Goal: Navigation & Orientation: Find specific page/section

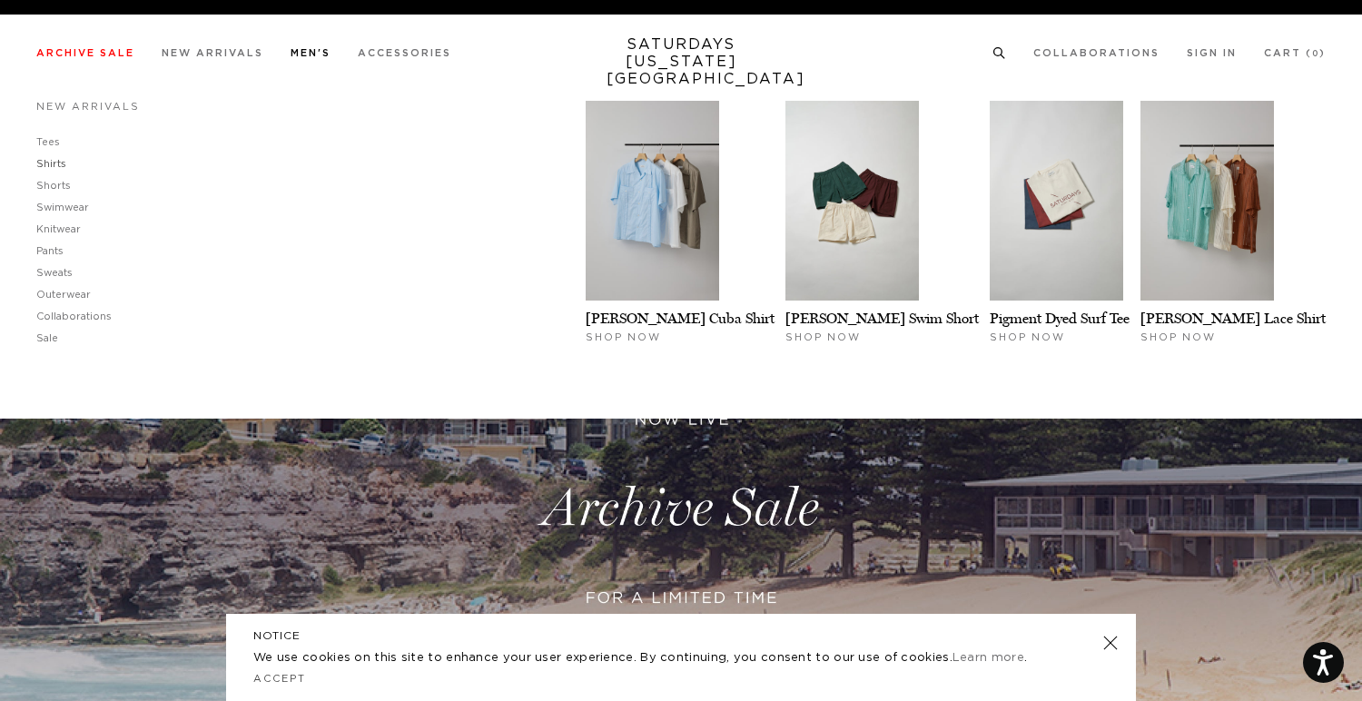
click at [53, 166] on link "Shirts" at bounding box center [51, 164] width 30 height 10
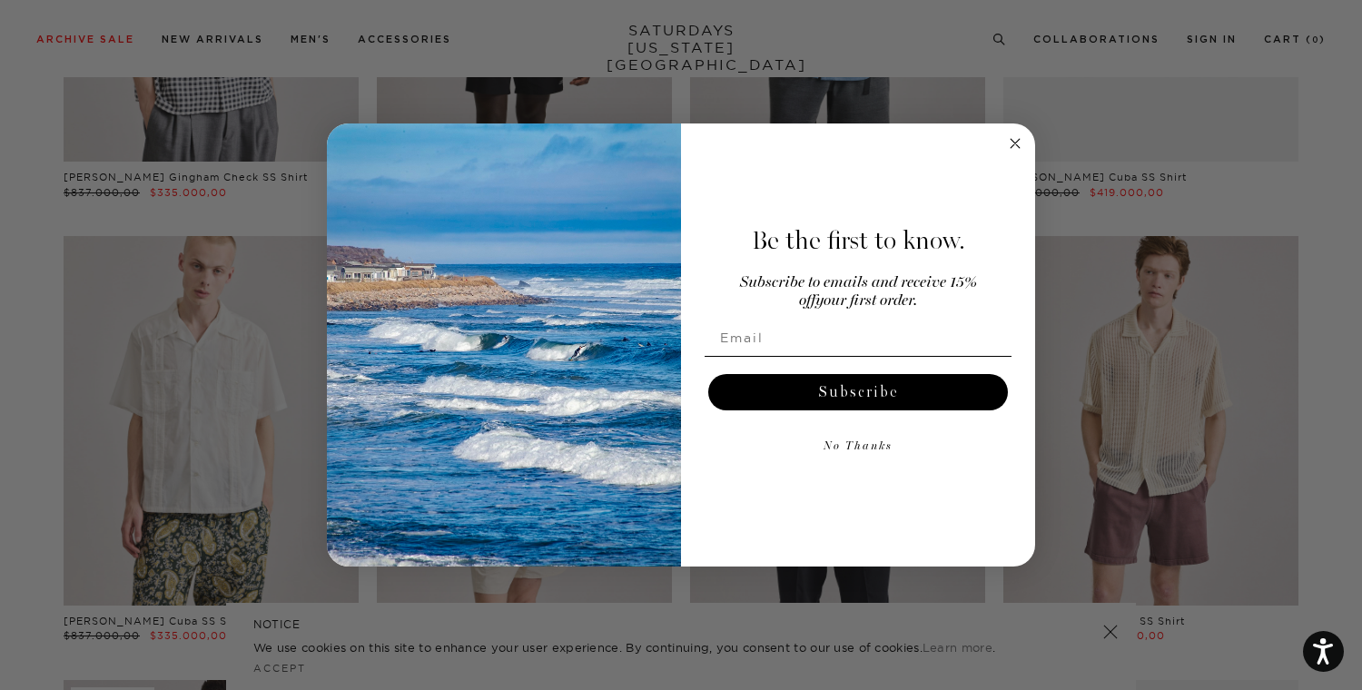
scroll to position [364, 0]
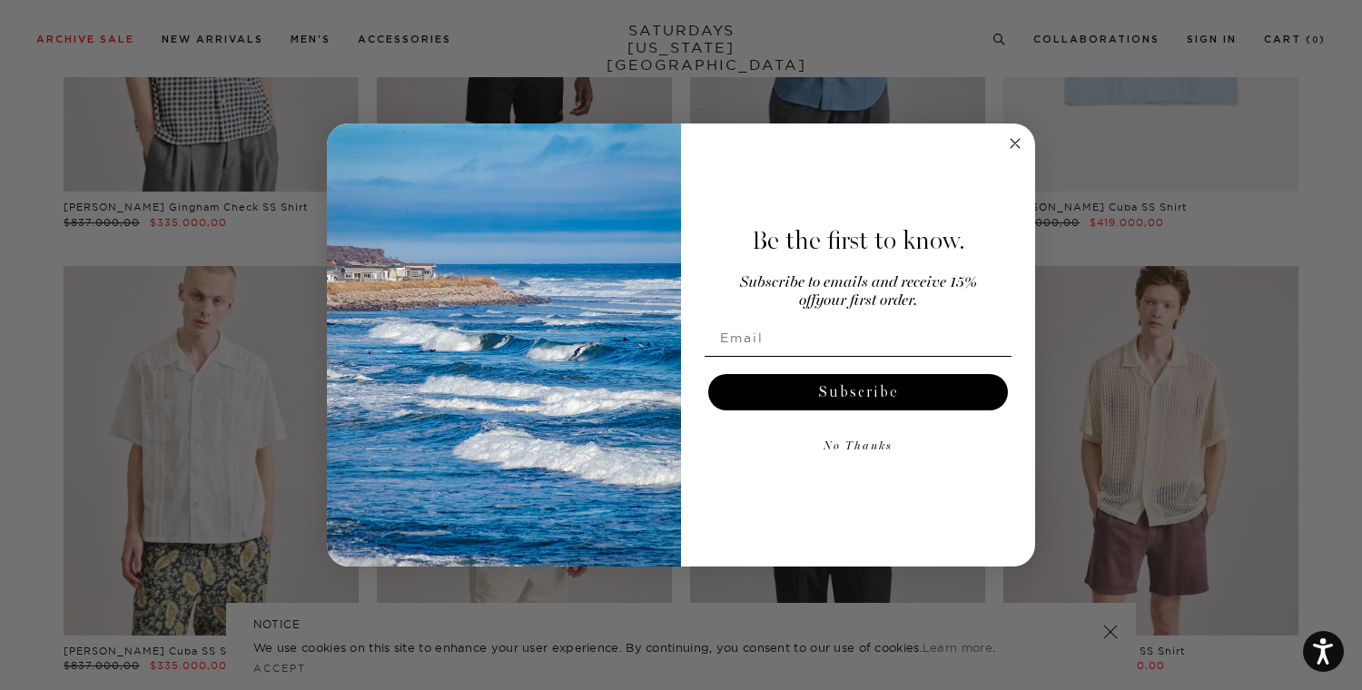
click at [522, 22] on div "Close dialog Be the first to know. Subscribe to emails and receive 15% off your…" at bounding box center [681, 345] width 1362 height 690
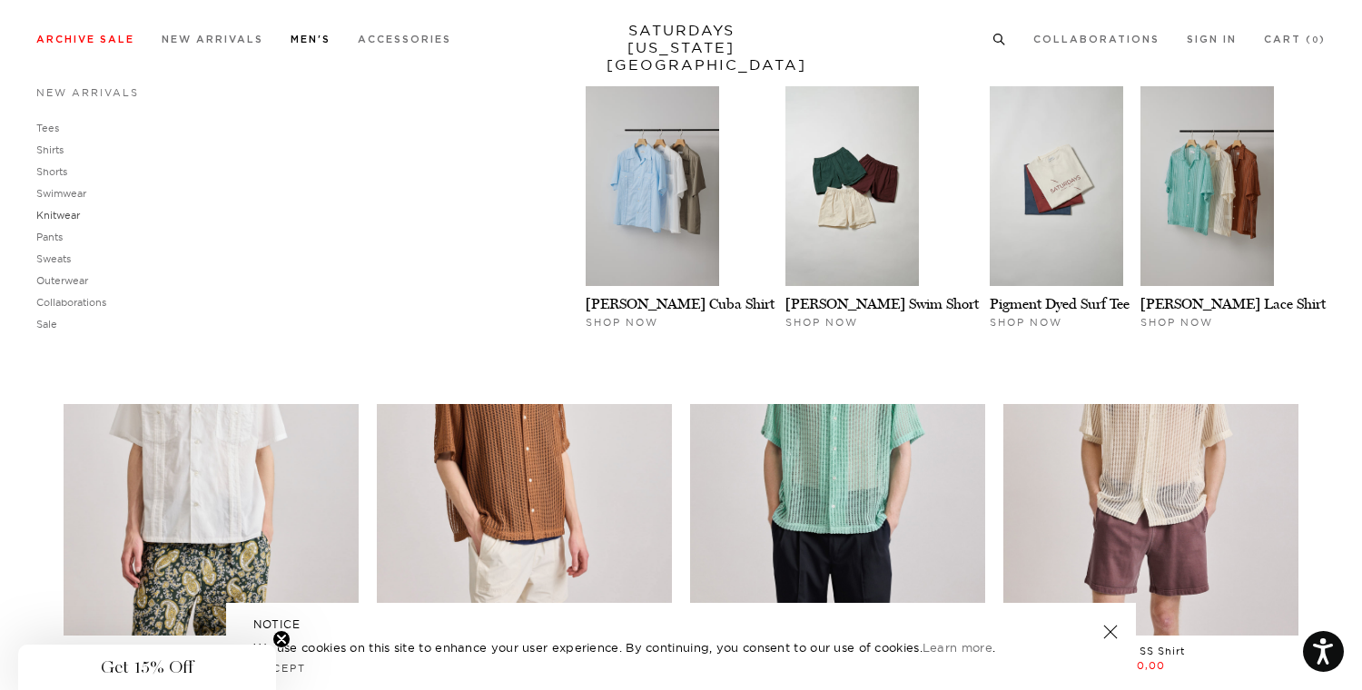
click at [64, 219] on link "Knitwear" at bounding box center [58, 215] width 44 height 13
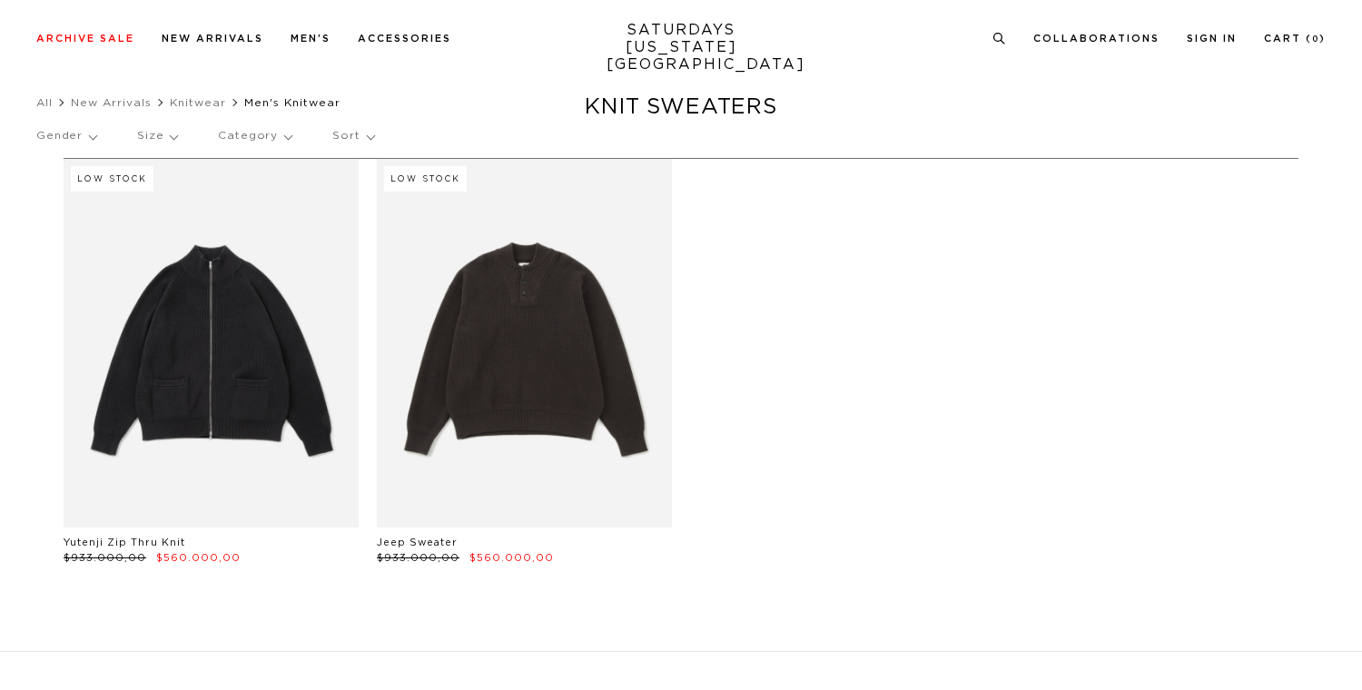
scroll to position [39, 0]
